Goal: Information Seeking & Learning: Learn about a topic

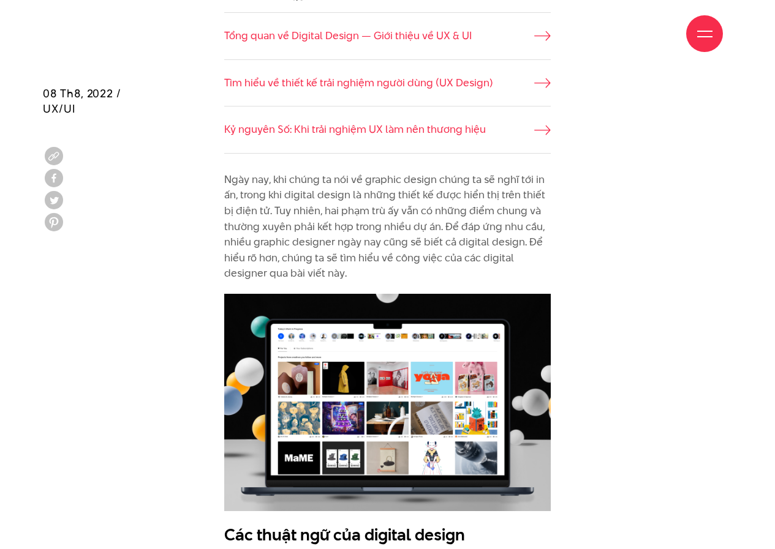
scroll to position [980, 0]
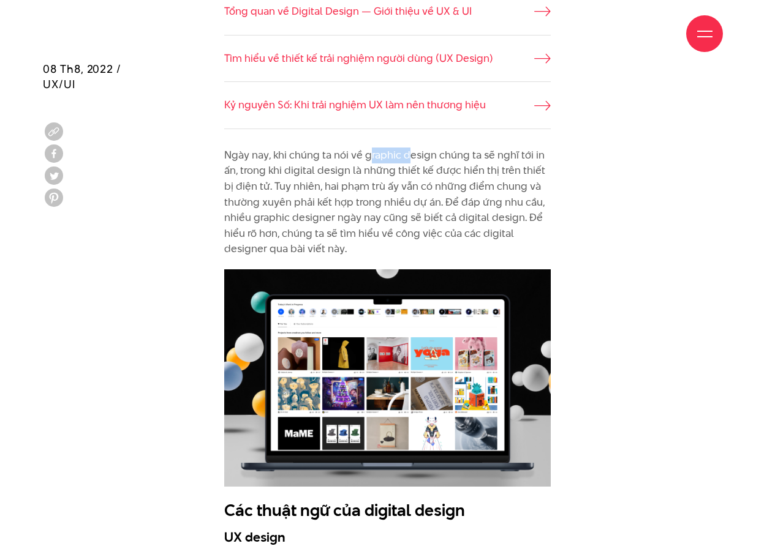
drag, startPoint x: 372, startPoint y: 153, endPoint x: 417, endPoint y: 157, distance: 45.5
click at [417, 157] on p "Ngày nay, khi chúng ta nói về graphic design chúng ta sẽ nghĩ tới in ấn, trong …" at bounding box center [387, 203] width 326 height 110
drag, startPoint x: 244, startPoint y: 167, endPoint x: 279, endPoint y: 167, distance: 34.9
click at [278, 167] on p "Ngày nay, khi chúng ta nói về graphic design chúng ta sẽ nghĩ tới in ấn, trong …" at bounding box center [387, 203] width 326 height 110
drag, startPoint x: 294, startPoint y: 170, endPoint x: 334, endPoint y: 170, distance: 40.4
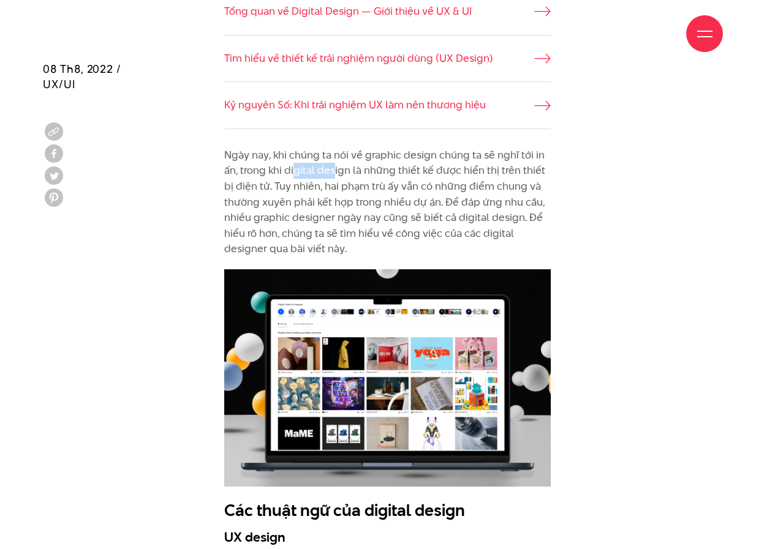
click at [334, 170] on p "Ngày nay, khi chúng ta nói về graphic design chúng ta sẽ nghĩ tới in ấn, trong …" at bounding box center [387, 203] width 326 height 110
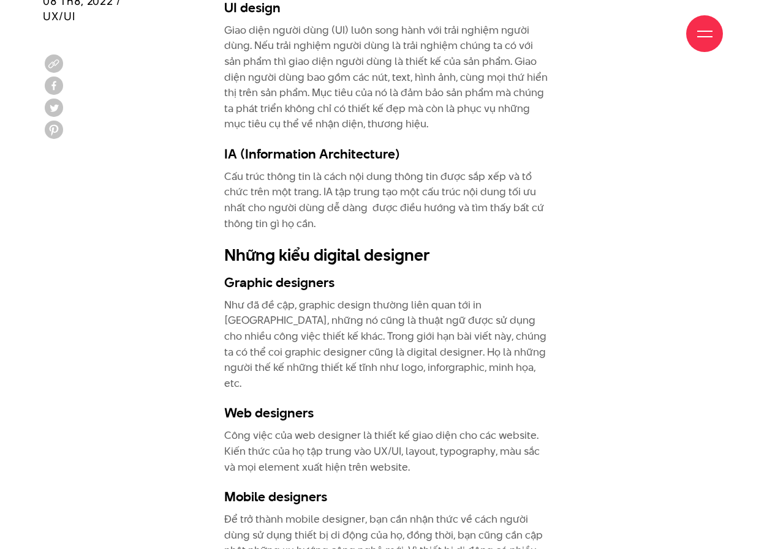
scroll to position [1715, 0]
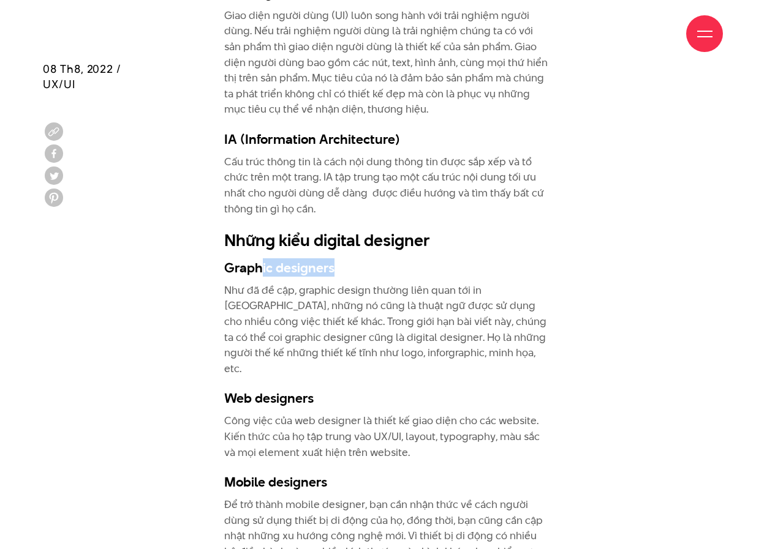
drag, startPoint x: 345, startPoint y: 251, endPoint x: 260, endPoint y: 251, distance: 85.8
click at [260, 258] on h3 "Graphic designers" at bounding box center [387, 267] width 326 height 18
drag, startPoint x: 268, startPoint y: 274, endPoint x: 317, endPoint y: 274, distance: 49.0
click at [306, 283] on p "Như đã đề cập, graphic design thường liên quan tới in [GEOGRAPHIC_DATA], những …" at bounding box center [387, 330] width 326 height 94
drag, startPoint x: 369, startPoint y: 273, endPoint x: 435, endPoint y: 279, distance: 65.8
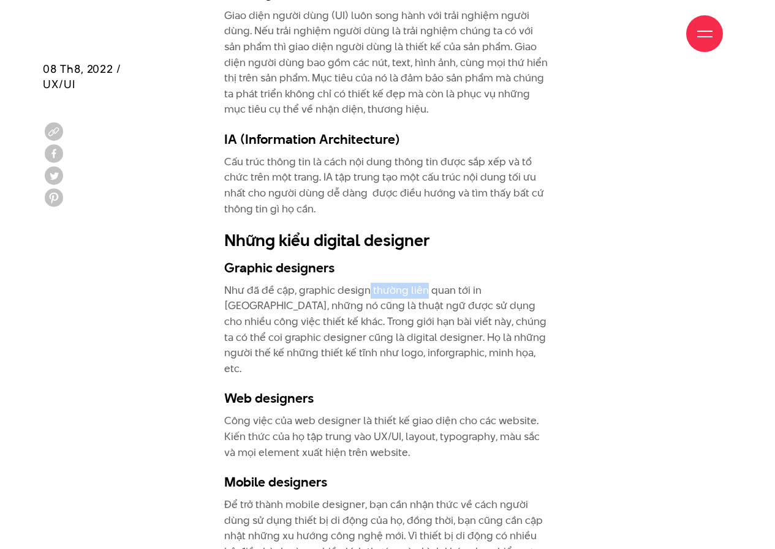
click at [433, 283] on p "Như đã đề cập, graphic design thường liên quan tới in [GEOGRAPHIC_DATA], những …" at bounding box center [387, 330] width 326 height 94
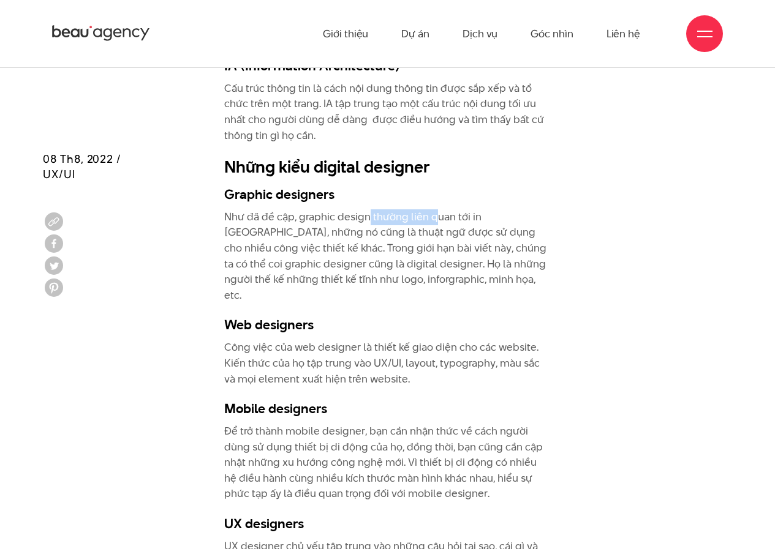
scroll to position [1776, 0]
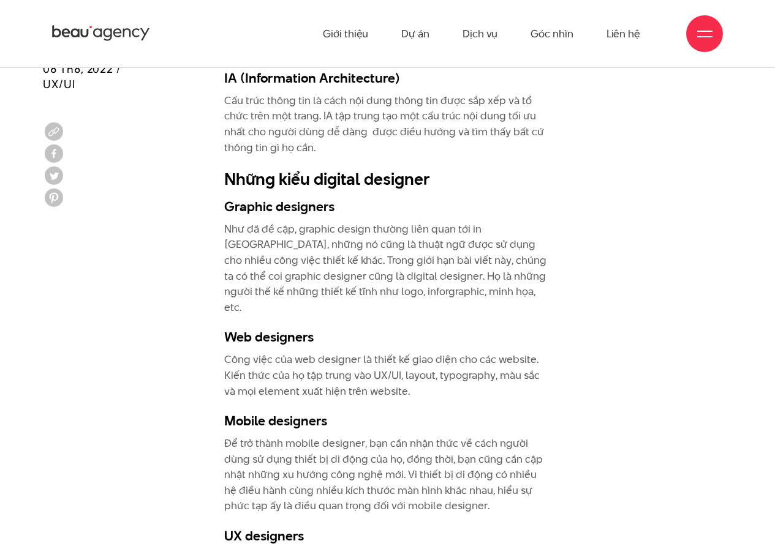
click at [294, 222] on p "Như đã đề cập, graphic design thường liên quan tới in [GEOGRAPHIC_DATA], những …" at bounding box center [387, 269] width 326 height 94
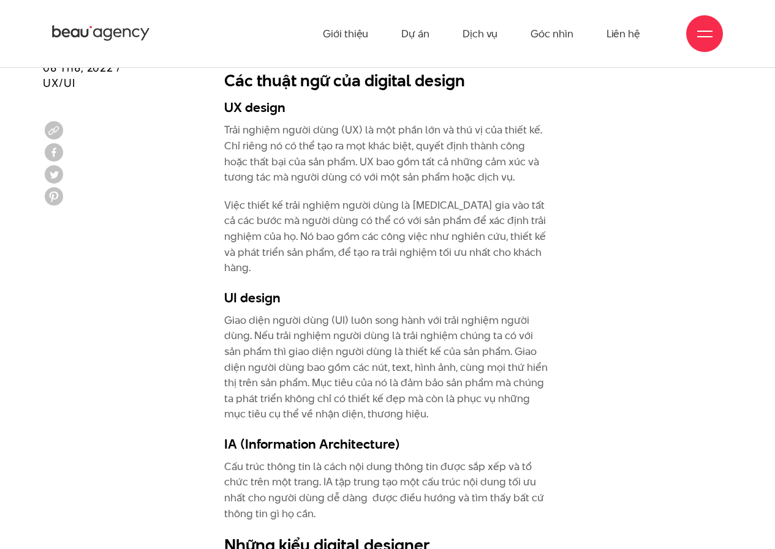
scroll to position [1409, 0]
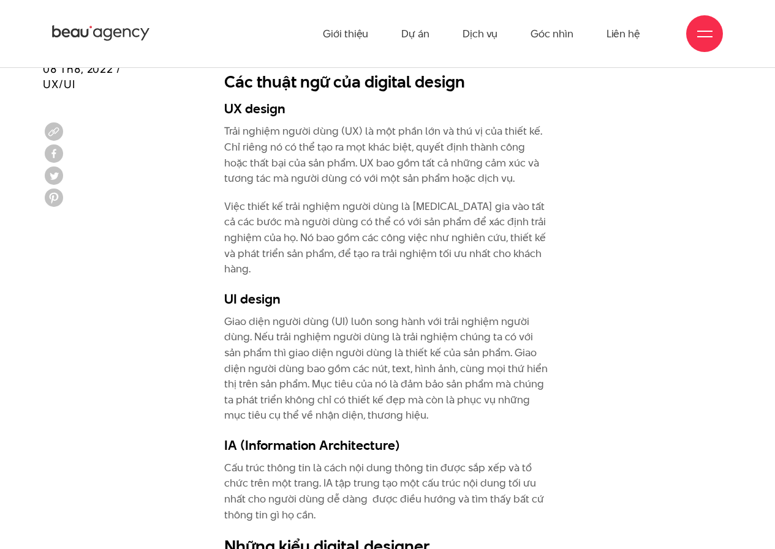
click at [70, 149] on div "08 Th8, 2022 / UX/UI" at bounding box center [82, 103] width 78 height 207
